Goal: Task Accomplishment & Management: Manage account settings

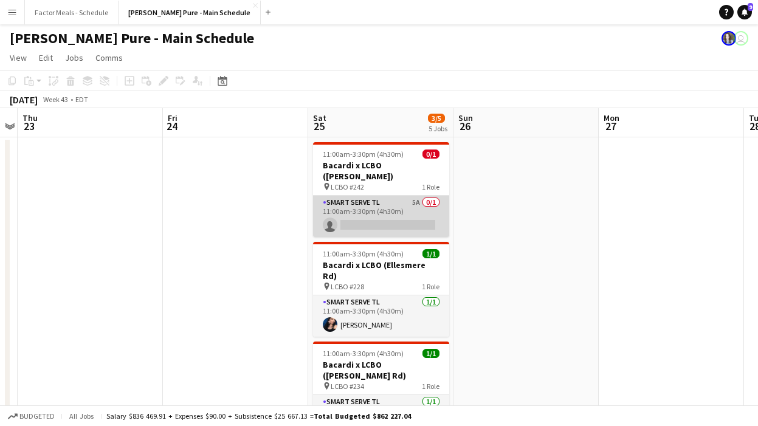
click at [371, 196] on app-card-role "Smart Serve TL 5A 0/1 11:00am-3:30pm (4h30m) single-neutral-actions" at bounding box center [381, 216] width 136 height 41
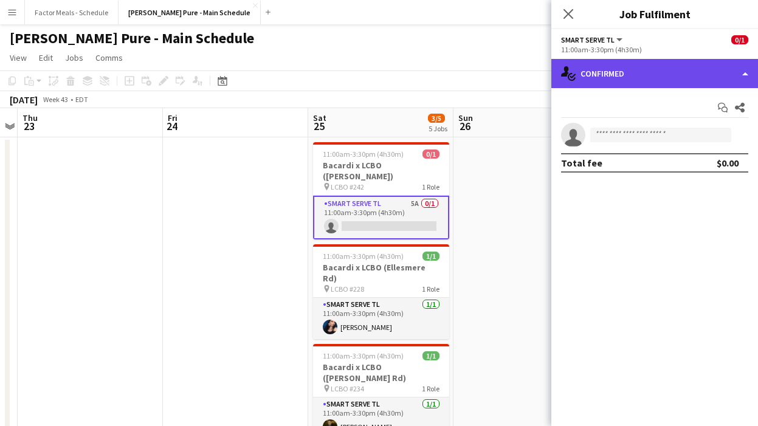
click at [604, 74] on div "single-neutral-actions-check-2 Confirmed" at bounding box center [654, 73] width 207 height 29
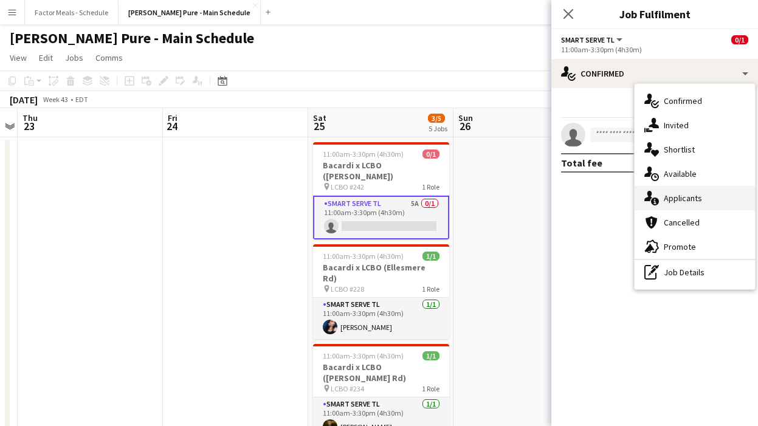
click at [681, 196] on span "Applicants" at bounding box center [683, 198] width 38 height 11
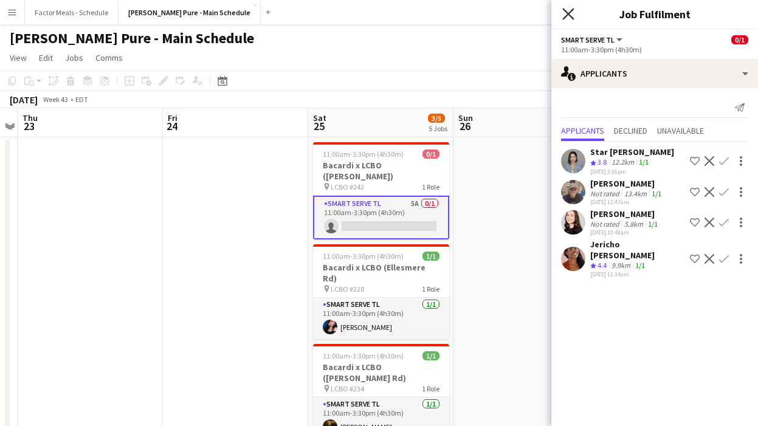
click at [562, 15] on icon "Close pop-in" at bounding box center [568, 14] width 12 height 12
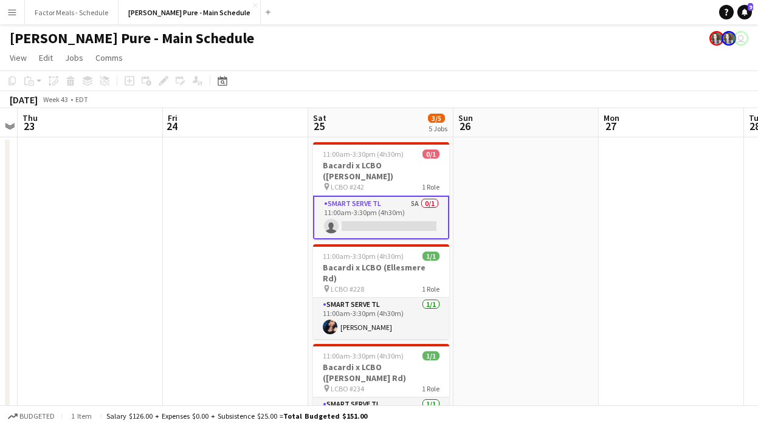
click at [570, 177] on app-date-cell at bounding box center [525, 401] width 145 height 528
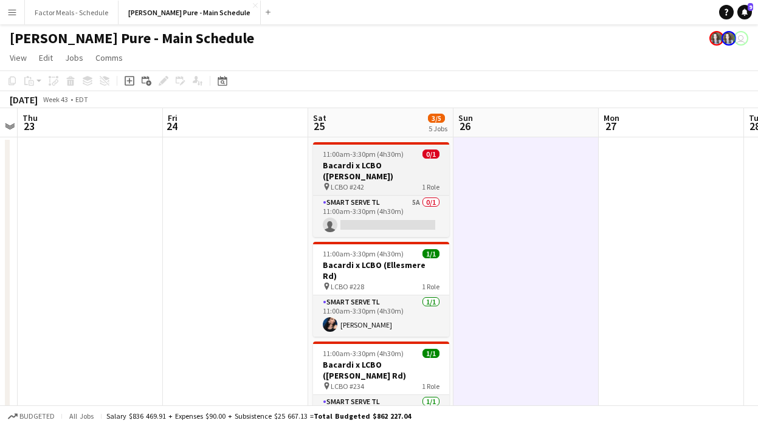
click at [365, 156] on span "11:00am-3:30pm (4h30m)" at bounding box center [363, 154] width 81 height 9
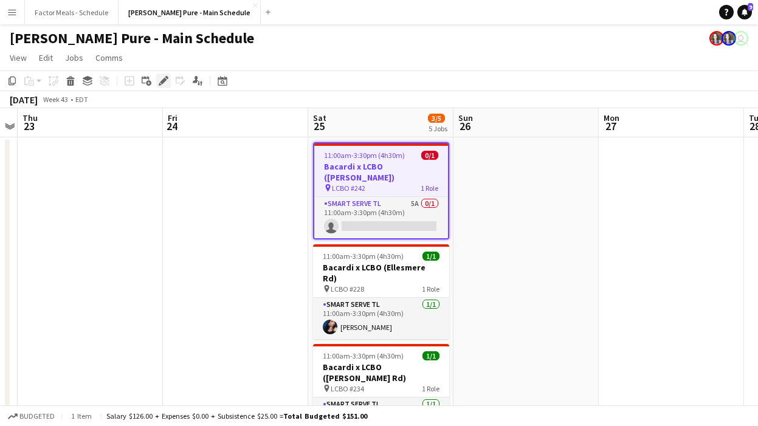
click at [156, 80] on div "Edit" at bounding box center [163, 81] width 15 height 15
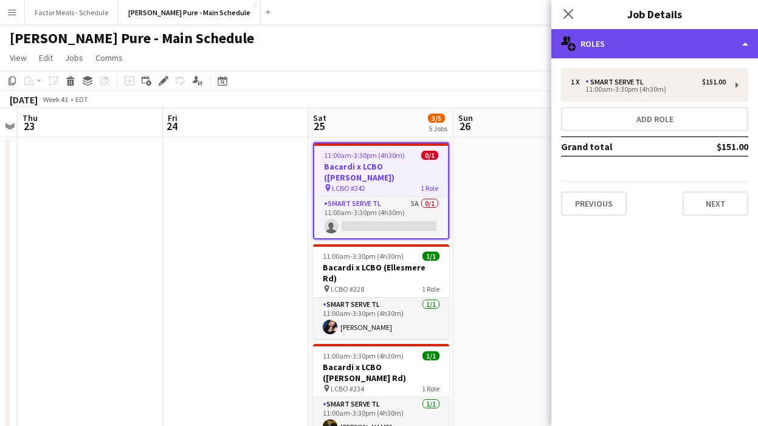
click at [661, 50] on div "multiple-users-add Roles" at bounding box center [654, 43] width 207 height 29
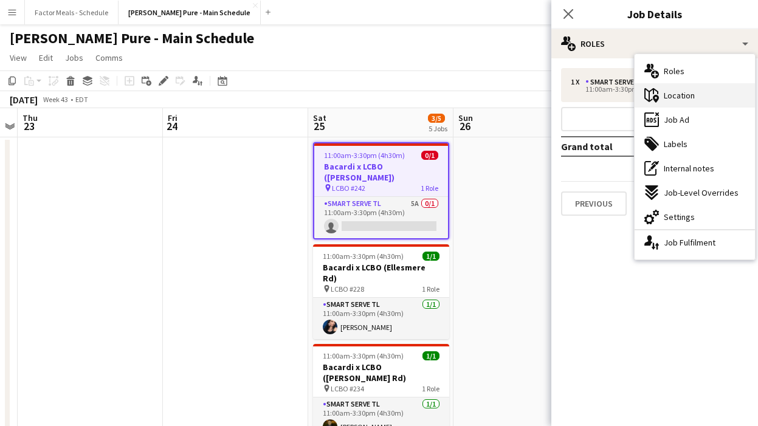
click at [681, 99] on span "Location" at bounding box center [679, 95] width 31 height 11
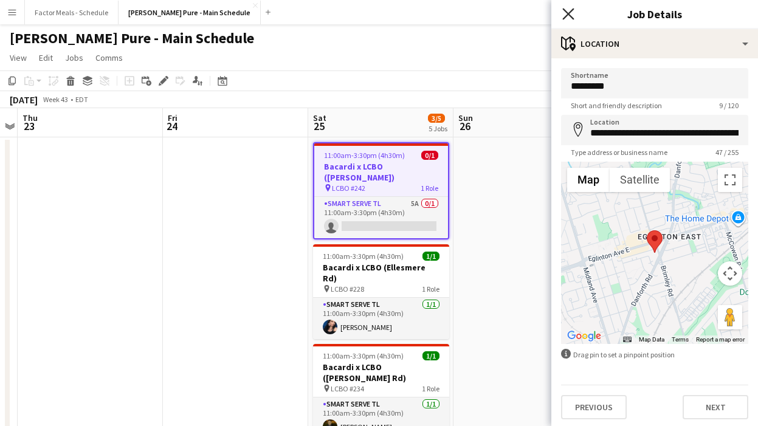
click at [568, 13] on icon at bounding box center [568, 14] width 12 height 12
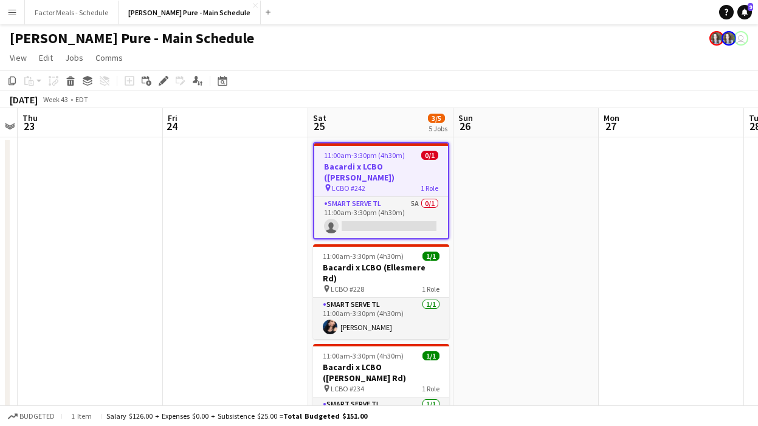
click at [524, 263] on app-date-cell at bounding box center [525, 401] width 145 height 528
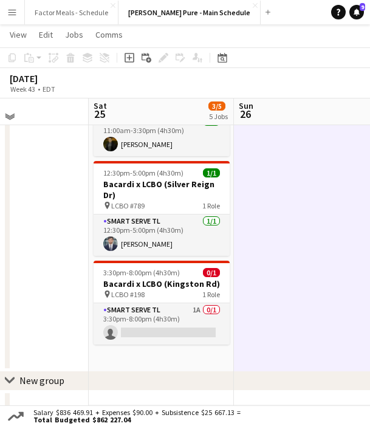
scroll to position [289, 0]
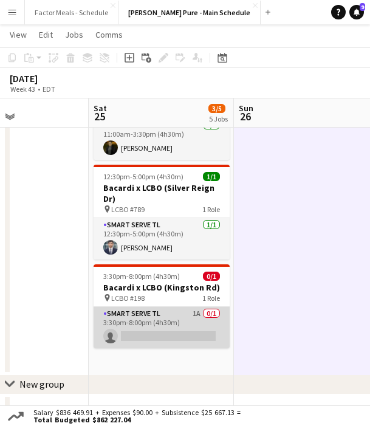
click at [148, 307] on app-card-role "Smart Serve TL 1A 0/1 3:30pm-8:00pm (4h30m) single-neutral-actions" at bounding box center [162, 327] width 136 height 41
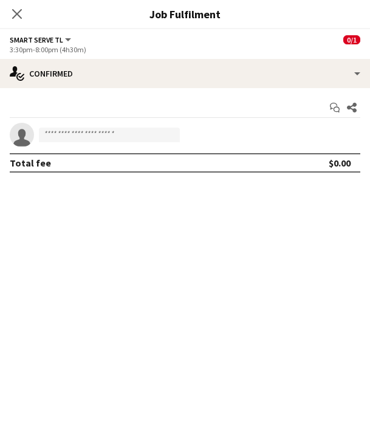
click at [13, 11] on icon "Close pop-in" at bounding box center [17, 14] width 10 height 10
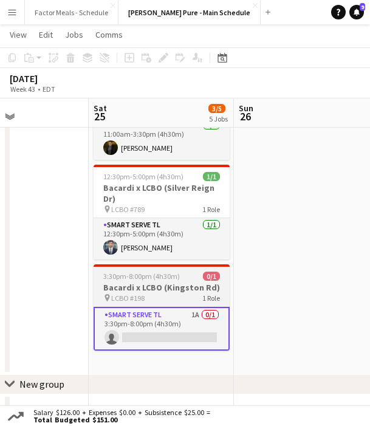
click at [139, 282] on h3 "Bacardi x LCBO (Kingston Rd)" at bounding box center [162, 287] width 136 height 11
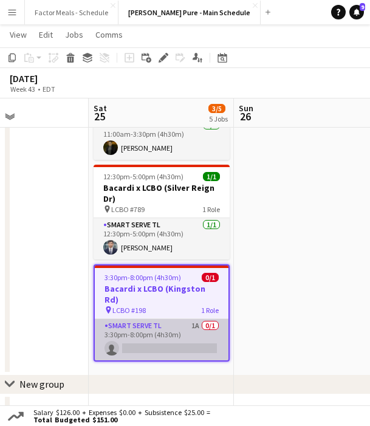
click at [140, 319] on app-card-role "Smart Serve TL 1A 0/1 3:30pm-8:00pm (4h30m) single-neutral-actions" at bounding box center [162, 339] width 134 height 41
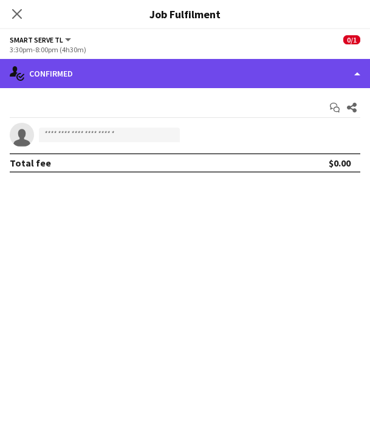
click at [198, 77] on div "single-neutral-actions-check-2 Confirmed" at bounding box center [185, 73] width 370 height 29
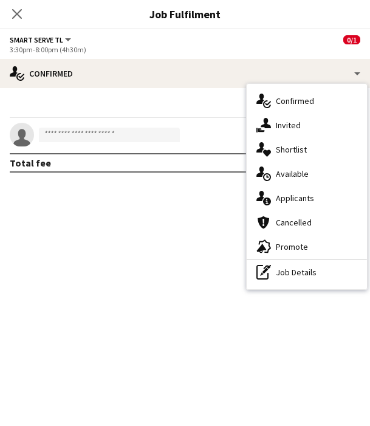
click at [287, 201] on span "Applicants" at bounding box center [295, 198] width 38 height 11
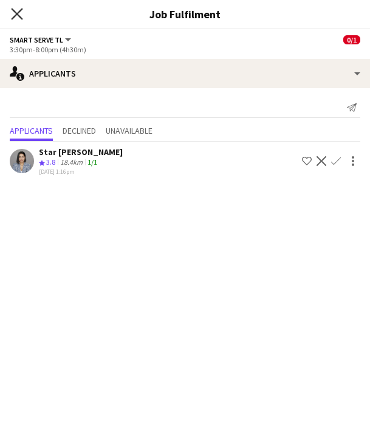
click at [17, 13] on icon at bounding box center [17, 14] width 12 height 12
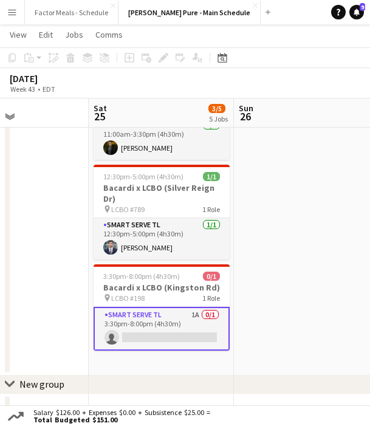
click at [263, 232] on app-date-cell at bounding box center [306, 125] width 145 height 528
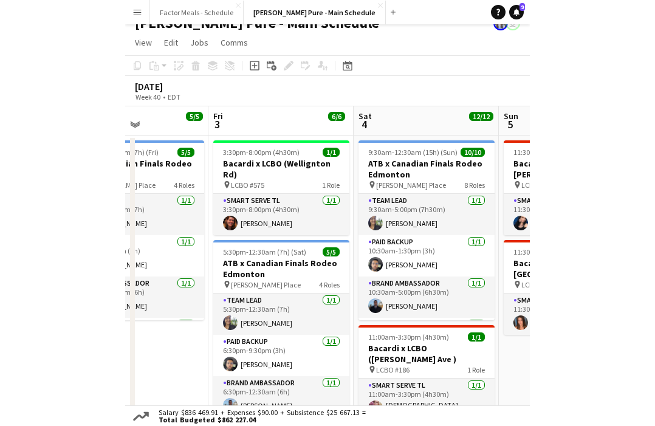
scroll to position [0, 344]
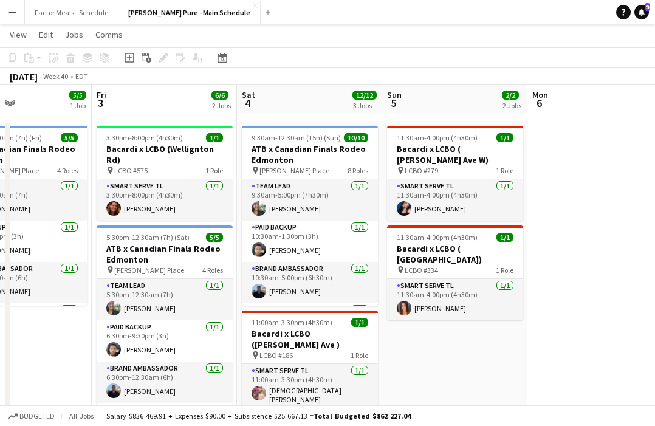
click at [9, 11] on app-icon "Menu" at bounding box center [12, 12] width 10 height 10
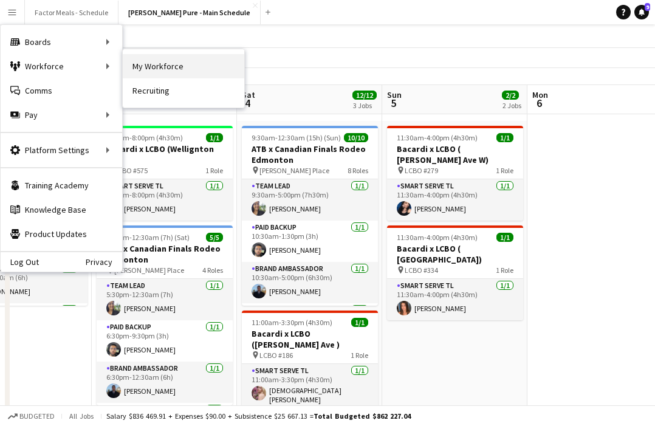
click at [164, 69] on link "My Workforce" at bounding box center [184, 66] width 122 height 24
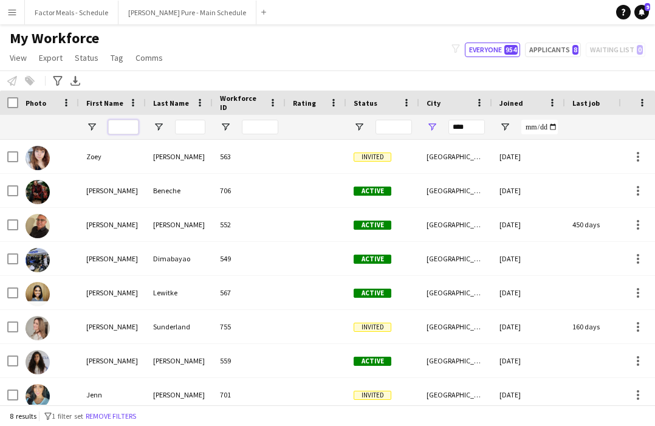
click at [126, 125] on input "First Name Filter Input" at bounding box center [123, 127] width 30 height 15
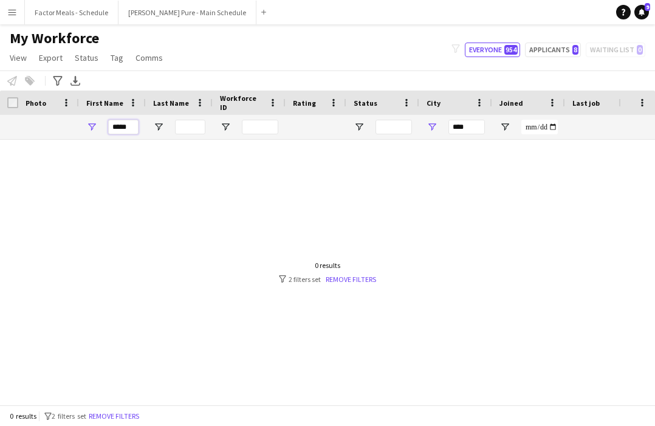
type input "*****"
drag, startPoint x: 467, startPoint y: 128, endPoint x: 413, endPoint y: 123, distance: 53.8
click at [413, 124] on div "***** ***" at bounding box center [659, 127] width 1318 height 24
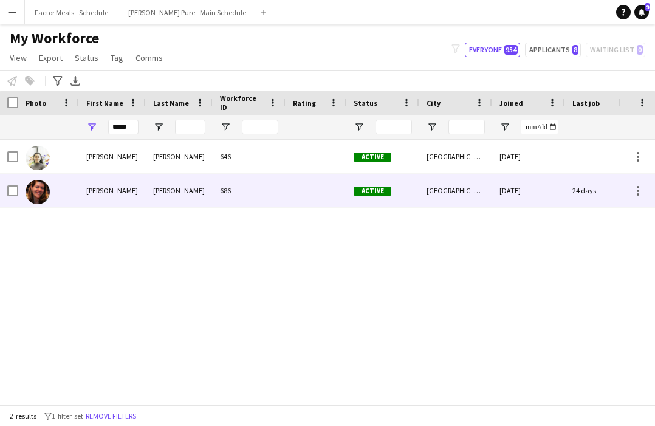
click at [48, 190] on img at bounding box center [38, 192] width 24 height 24
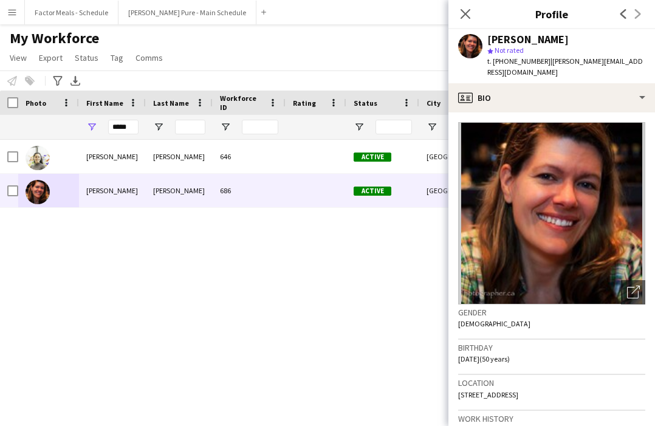
drag, startPoint x: 599, startPoint y: 384, endPoint x: 629, endPoint y: 384, distance: 29.8
click at [629, 384] on div "Location [STREET_ADDRESS]" at bounding box center [551, 392] width 187 height 35
copy span "N5X 3N3"
click at [466, 13] on icon at bounding box center [466, 14] width 12 height 12
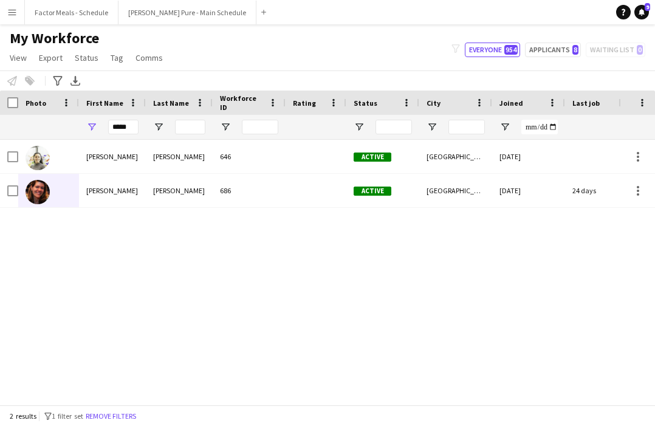
click at [12, 16] on app-icon "Menu" at bounding box center [12, 12] width 10 height 10
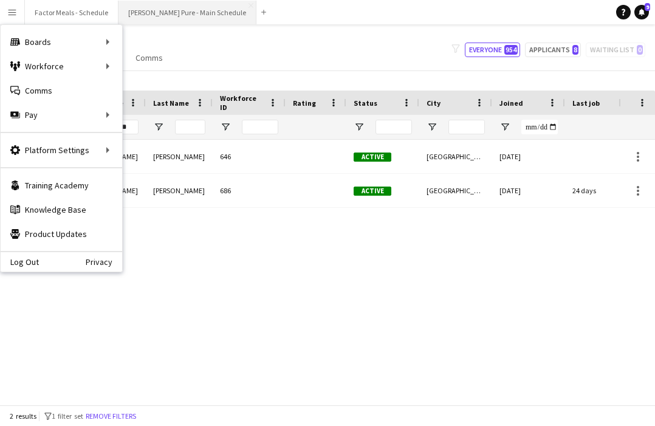
click at [162, 15] on button "[PERSON_NAME] Pure - Main Schedule Close" at bounding box center [188, 13] width 138 height 24
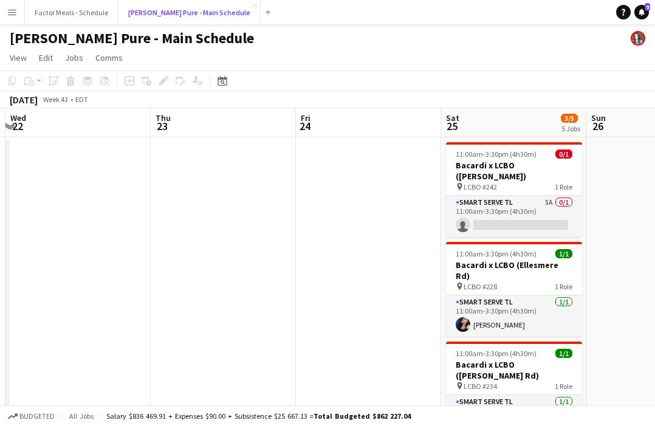
scroll to position [0, 508]
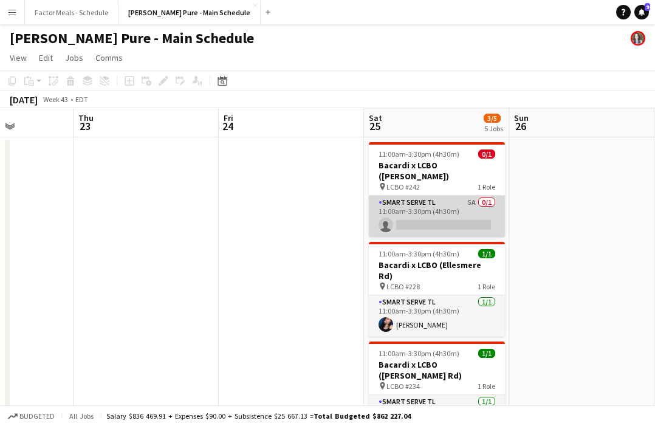
click at [451, 219] on app-card-role "Smart Serve TL 5A 0/1 11:00am-3:30pm (4h30m) single-neutral-actions" at bounding box center [437, 216] width 136 height 41
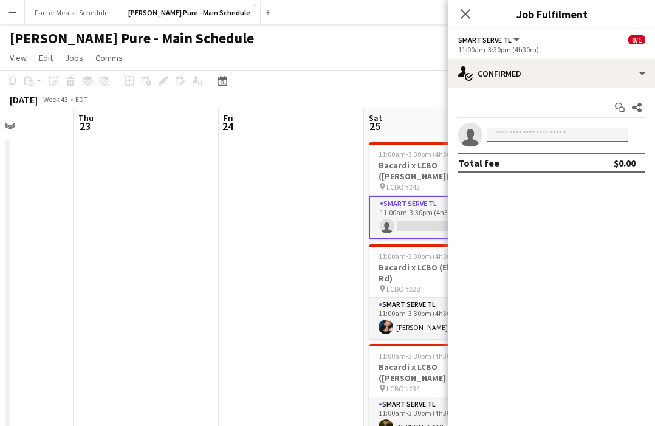
click at [500, 139] on input at bounding box center [558, 135] width 141 height 15
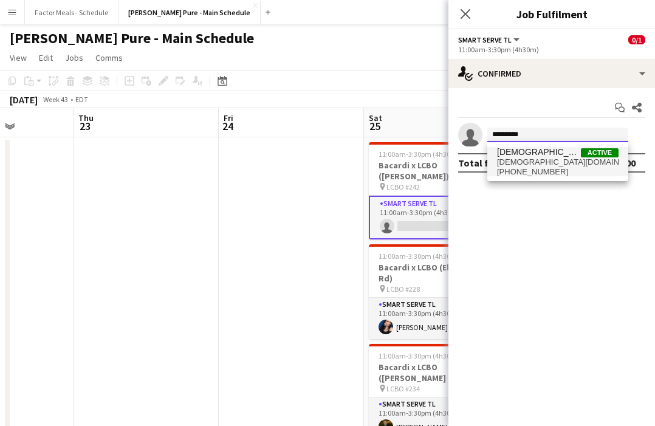
type input "*********"
click at [525, 167] on span "[PHONE_NUMBER]" at bounding box center [558, 172] width 122 height 10
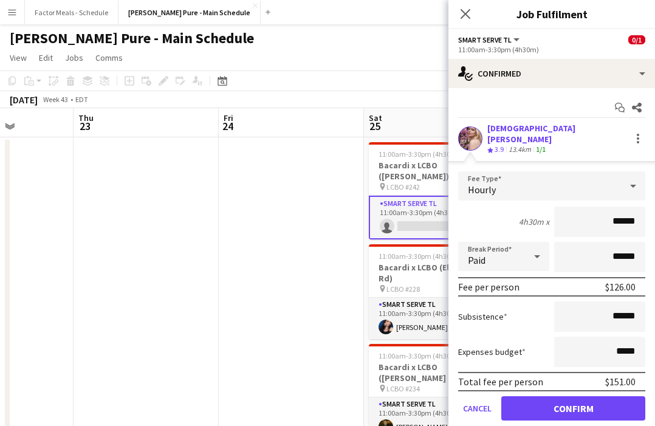
scroll to position [32, 0]
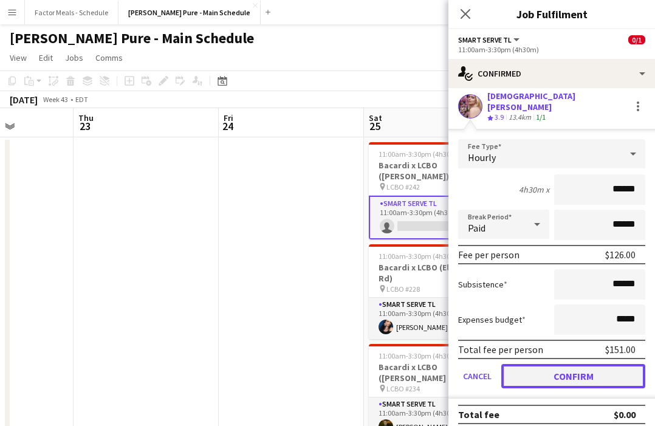
click at [522, 364] on button "Confirm" at bounding box center [574, 376] width 144 height 24
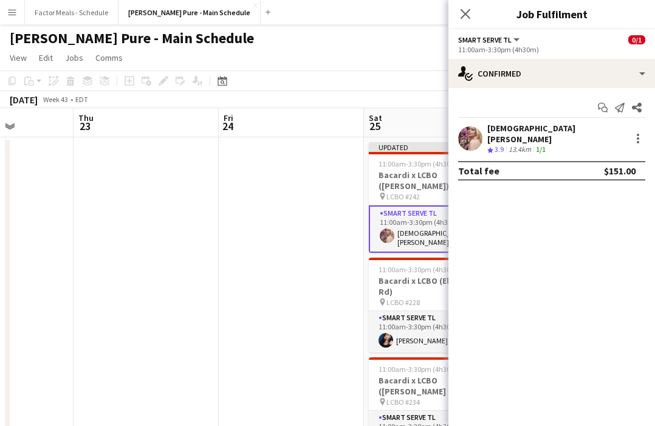
click at [452, 10] on div "Close pop-in" at bounding box center [466, 14] width 34 height 28
click at [461, 13] on icon "Close pop-in" at bounding box center [466, 14] width 12 height 12
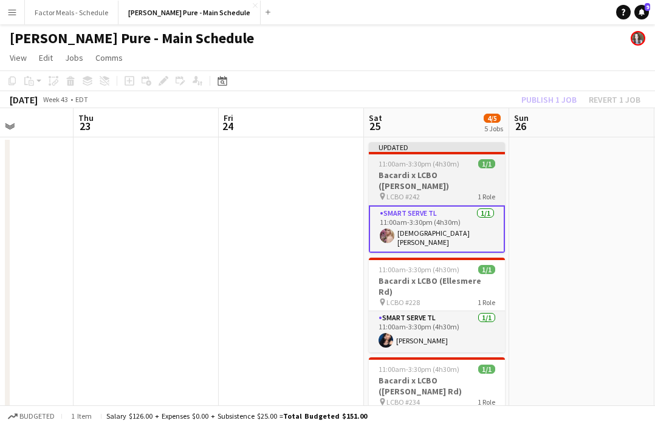
click at [390, 152] on div at bounding box center [437, 153] width 136 height 2
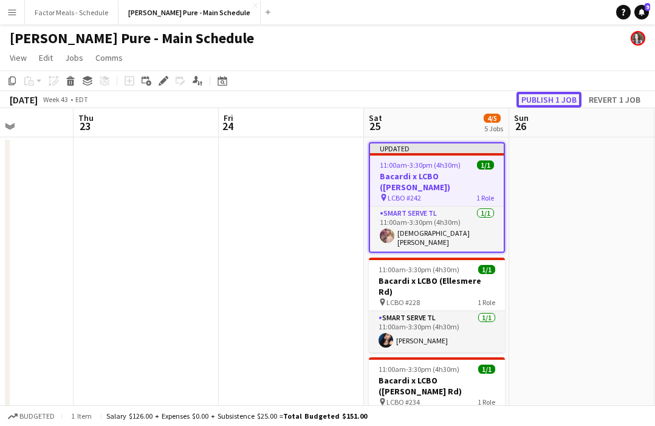
click at [577, 96] on button "Publish 1 job" at bounding box center [549, 100] width 65 height 16
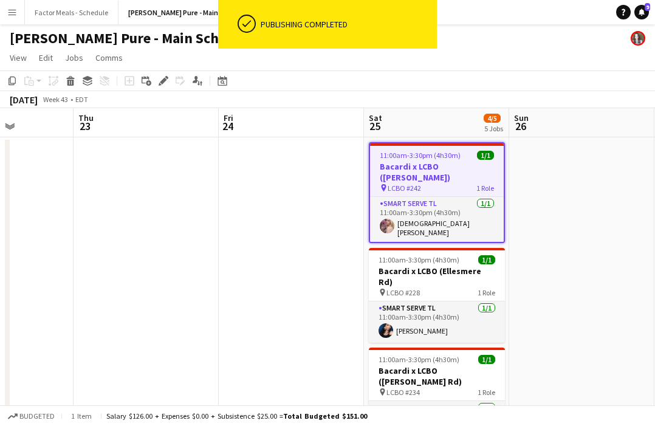
click at [537, 223] on app-date-cell at bounding box center [581, 421] width 145 height 569
